Goal: Task Accomplishment & Management: Use online tool/utility

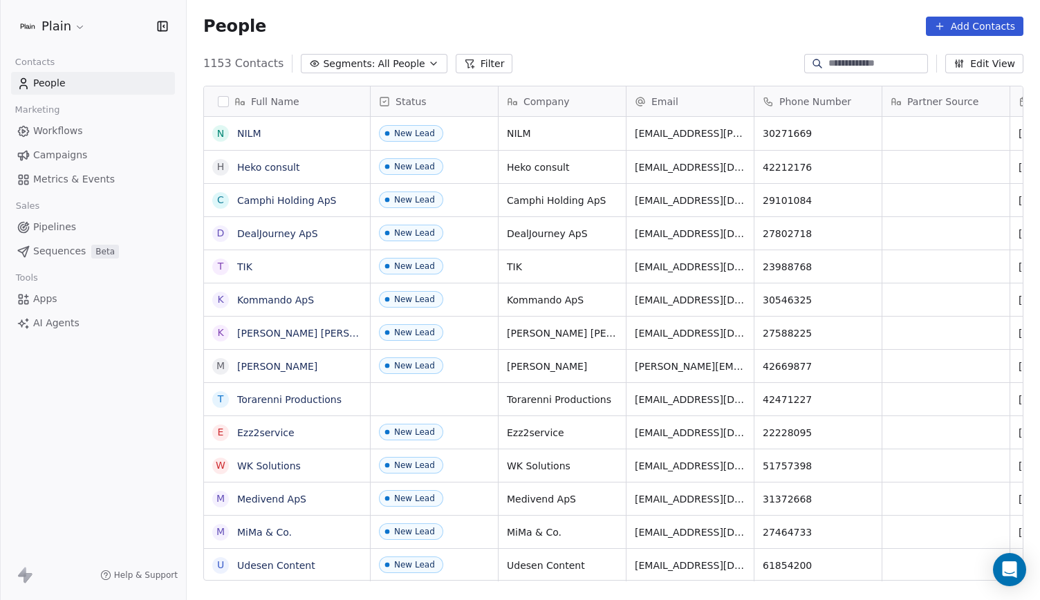
scroll to position [517, 842]
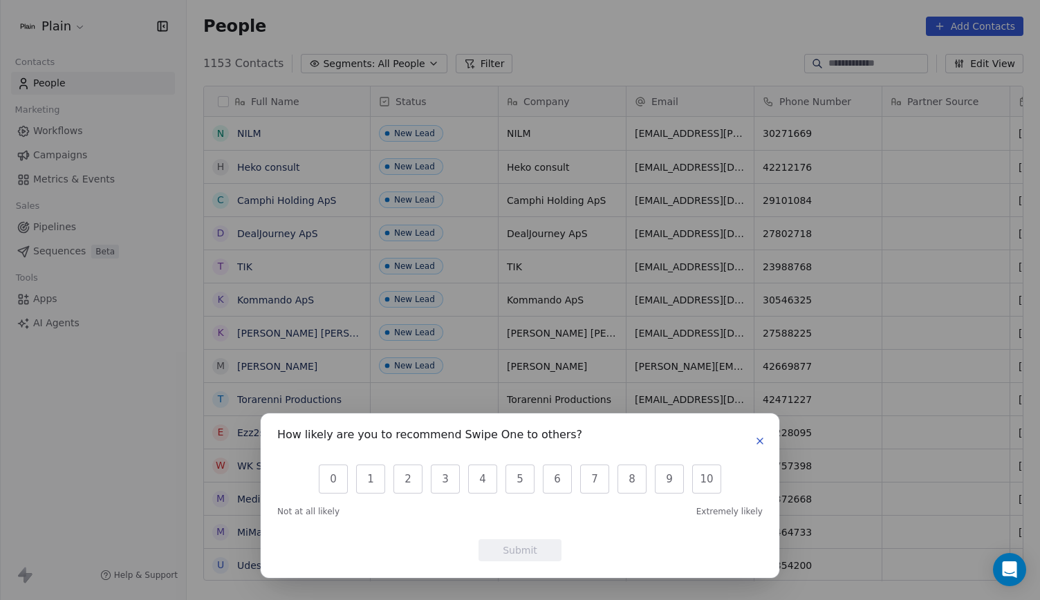
click at [758, 440] on icon "button" at bounding box center [759, 441] width 11 height 11
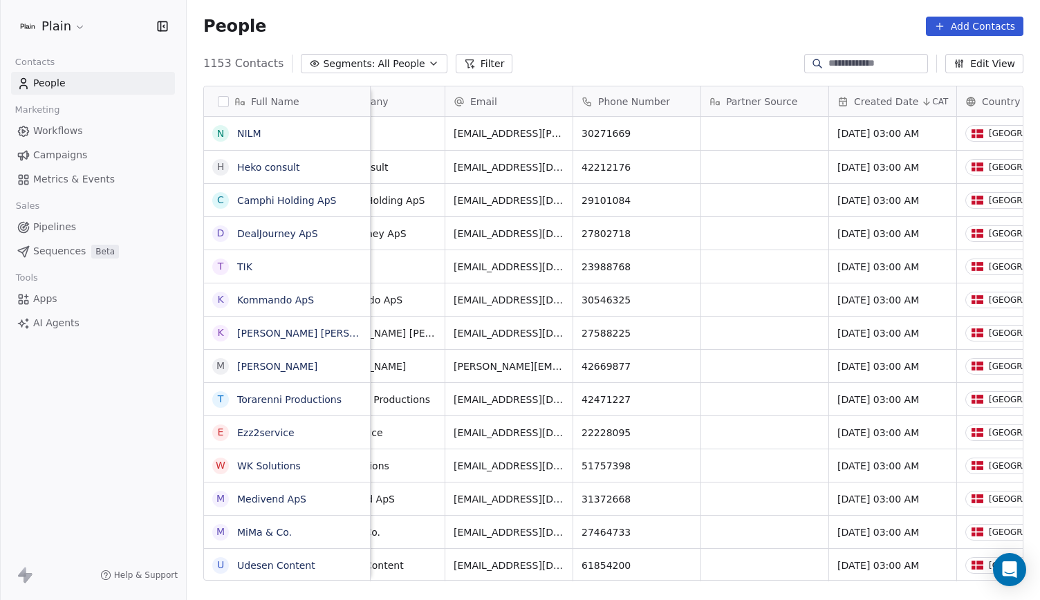
scroll to position [0, 0]
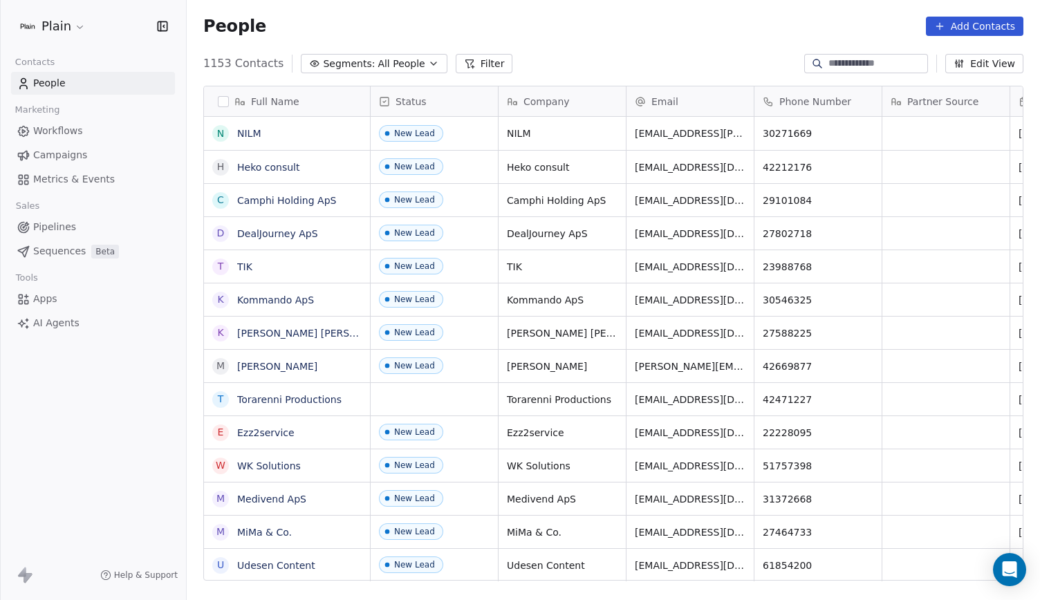
click at [79, 220] on link "Pipelines" at bounding box center [93, 227] width 164 height 23
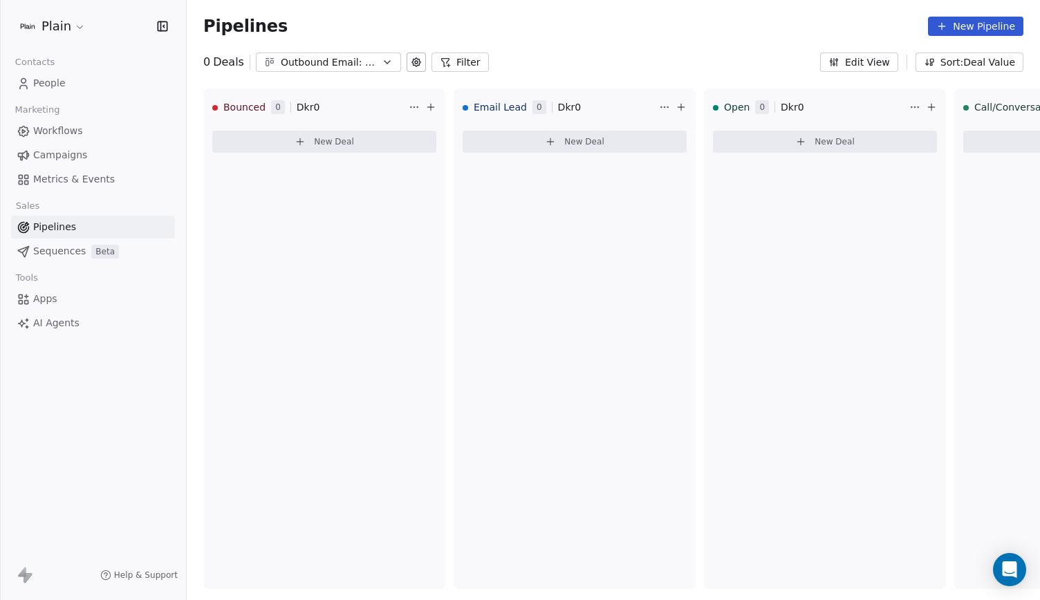
click at [83, 133] on link "Workflows" at bounding box center [93, 131] width 164 height 23
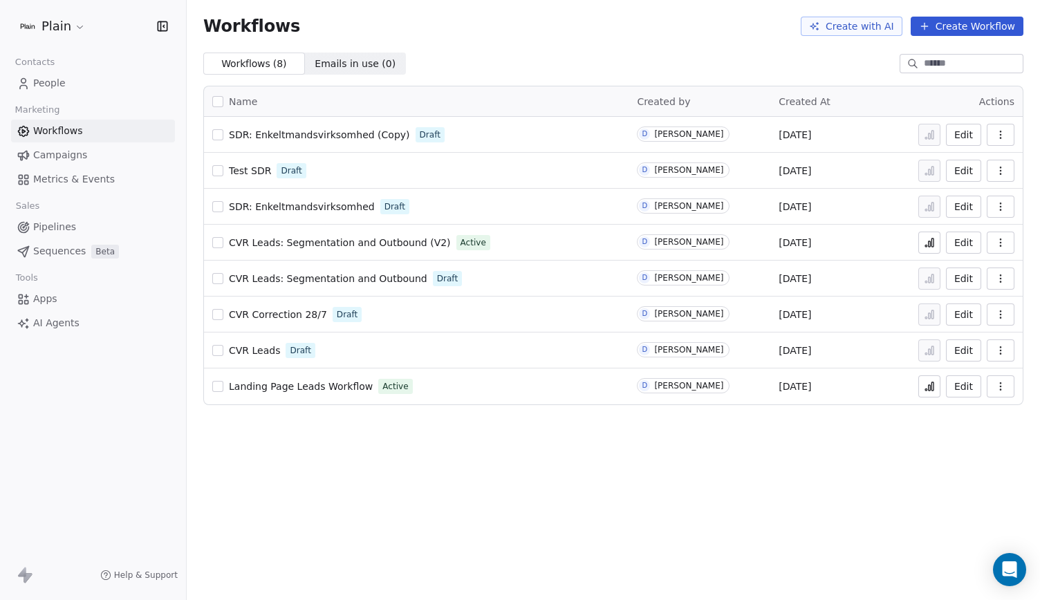
click at [324, 136] on span "SDR: Enkeltmandsvirksomhed (Copy)" at bounding box center [319, 134] width 181 height 11
click at [300, 205] on span "SDR: Enkeltmandsvirksomhed" at bounding box center [302, 206] width 146 height 11
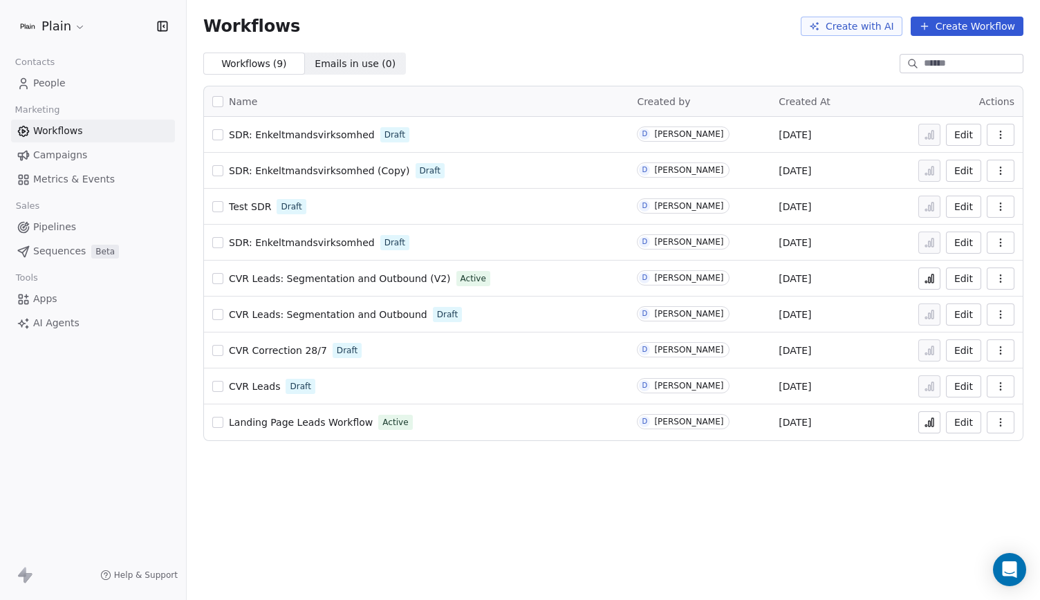
click at [349, 168] on span "SDR: Enkeltmandsvirksomhed (Copy)" at bounding box center [319, 170] width 181 height 11
click at [337, 138] on span "SDR: Enkeltmandsvirksomhed" at bounding box center [302, 134] width 146 height 11
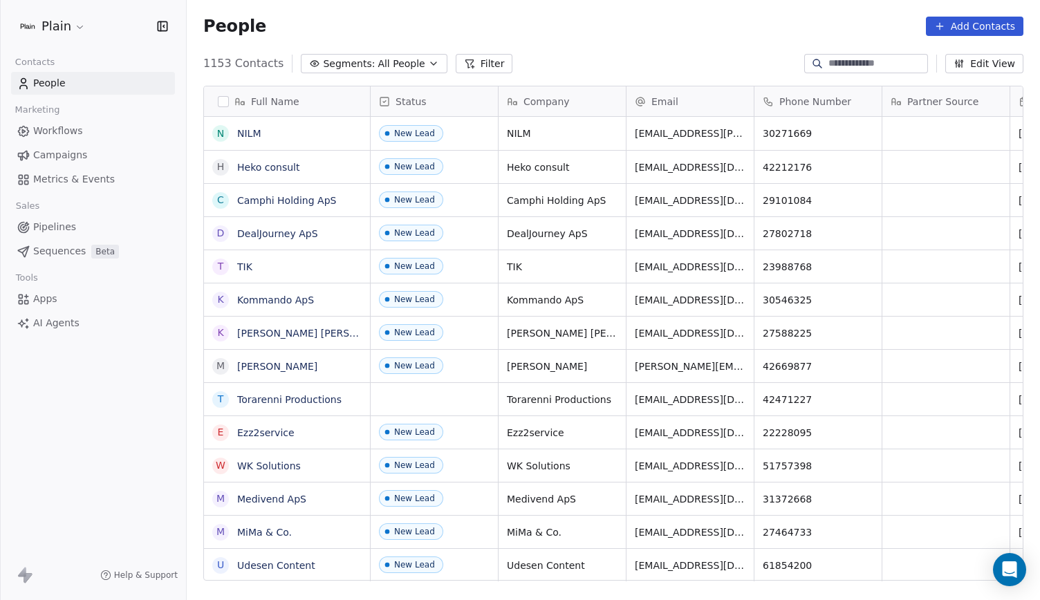
scroll to position [517, 842]
click at [75, 137] on span "Workflows" at bounding box center [58, 131] width 50 height 15
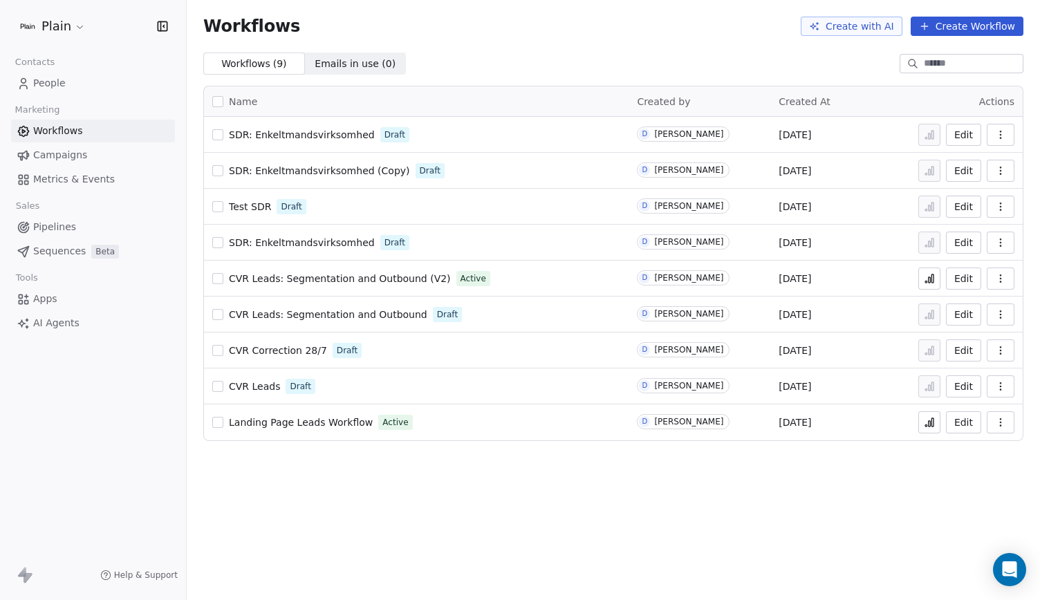
click at [333, 129] on span "SDR: Enkeltmandsvirksomhed" at bounding box center [302, 134] width 146 height 11
click at [335, 240] on span "SDR: Enkeltmandsvirksomhed" at bounding box center [302, 242] width 146 height 11
click at [310, 234] on div "SDR: Enkeltmandsvirksomhed Draft" at bounding box center [416, 242] width 408 height 19
click at [328, 246] on span "SDR: Enkeltmandsvirksomhed" at bounding box center [302, 242] width 146 height 11
click at [268, 247] on span "SDR: Enkeltmandsvirksomhed" at bounding box center [302, 242] width 146 height 11
